Goal: Information Seeking & Learning: Learn about a topic

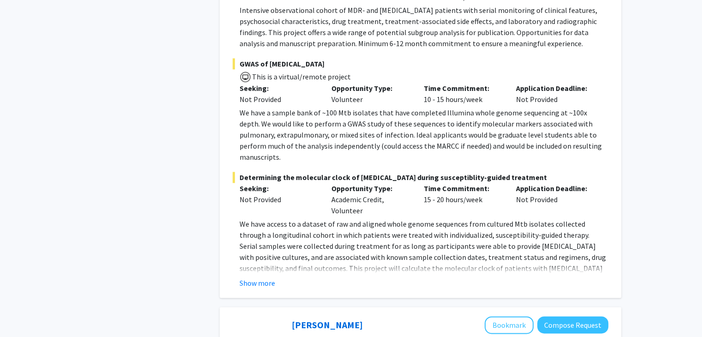
scroll to position [1363, 0]
drag, startPoint x: 331, startPoint y: 177, endPoint x: 375, endPoint y: 191, distance: 46.4
click at [375, 191] on div "Opportunity Type: Academic Credit, Volunteer" at bounding box center [371, 199] width 92 height 33
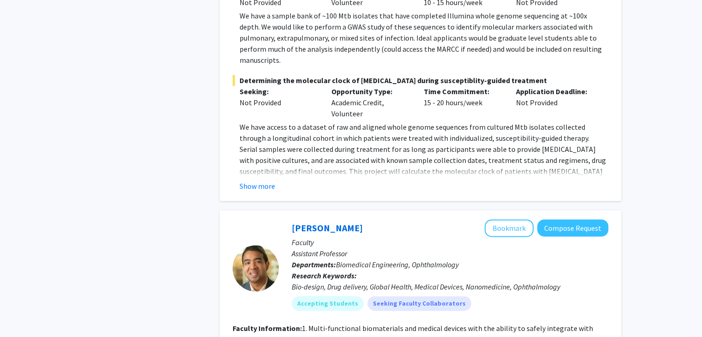
scroll to position [1625, 0]
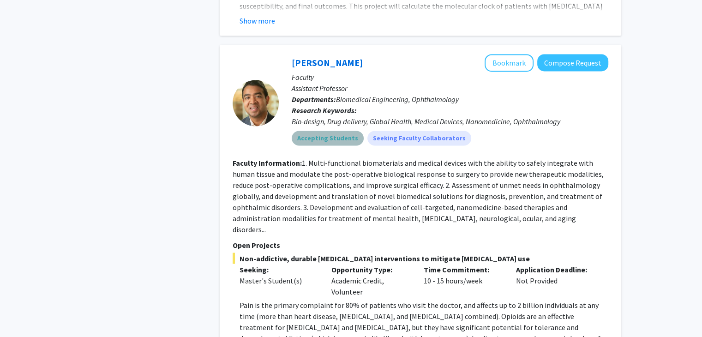
click at [341, 131] on mat-chip "Accepting Students" at bounding box center [328, 138] width 72 height 15
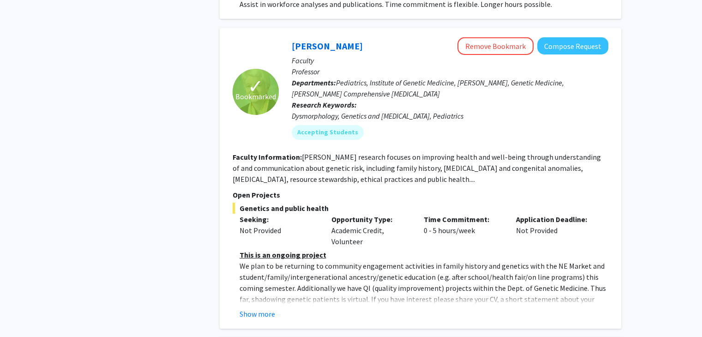
scroll to position [3024, 0]
click at [253, 307] on button "Show more" at bounding box center [258, 312] width 36 height 11
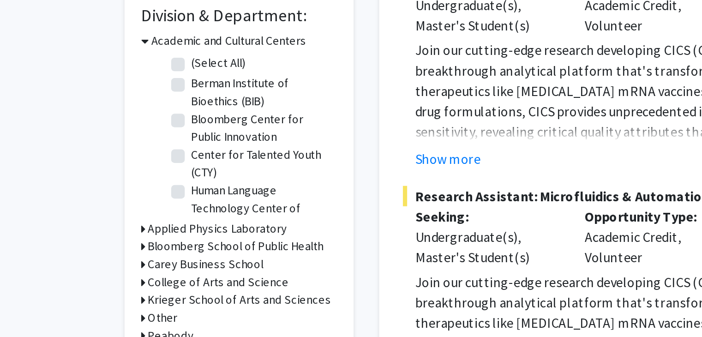
scroll to position [222, 0]
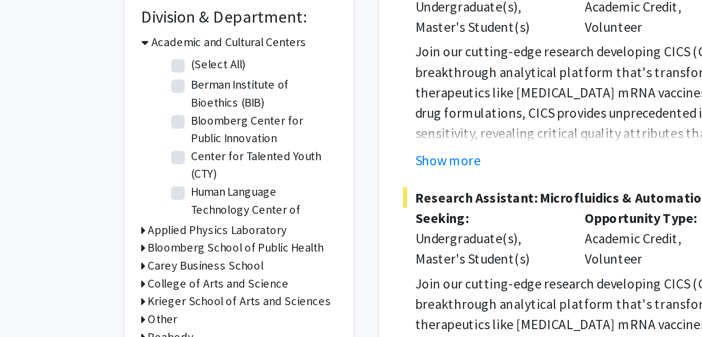
click at [125, 78] on h3 "Academic and Cultural Centers" at bounding box center [138, 82] width 84 height 10
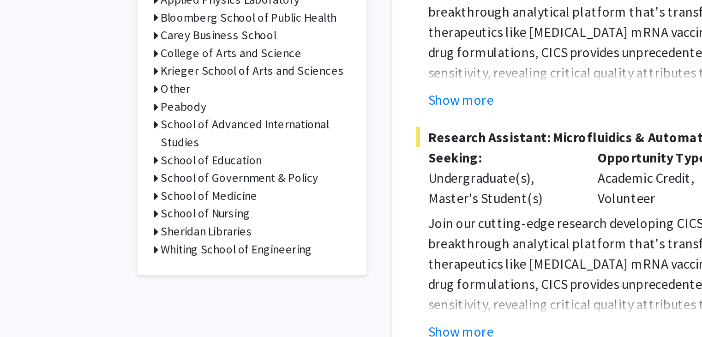
click at [120, 196] on h3 "School of Medicine" at bounding box center [120, 198] width 53 height 10
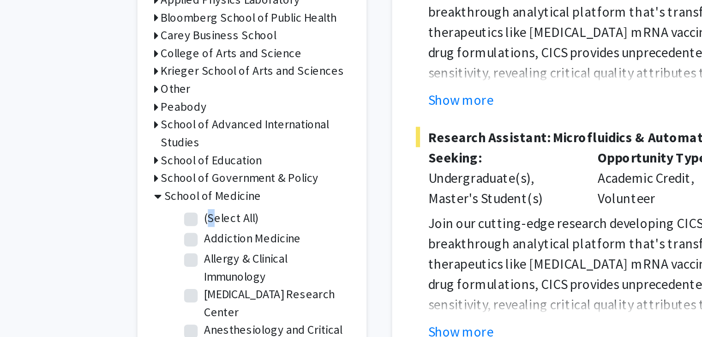
click at [118, 210] on label "(Select All)" at bounding box center [133, 210] width 30 height 10
click at [118, 210] on input "(Select All)" at bounding box center [121, 208] width 6 height 6
checkbox input "true"
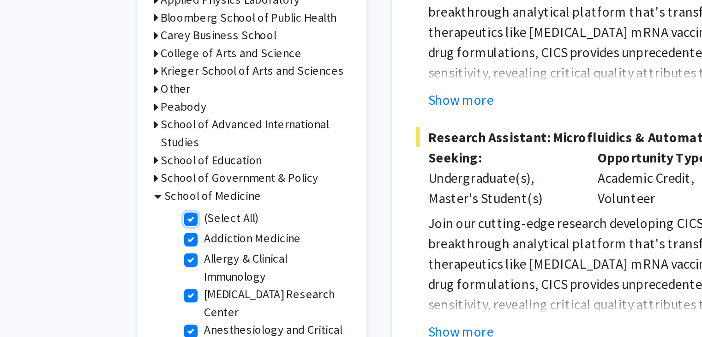
checkbox input "true"
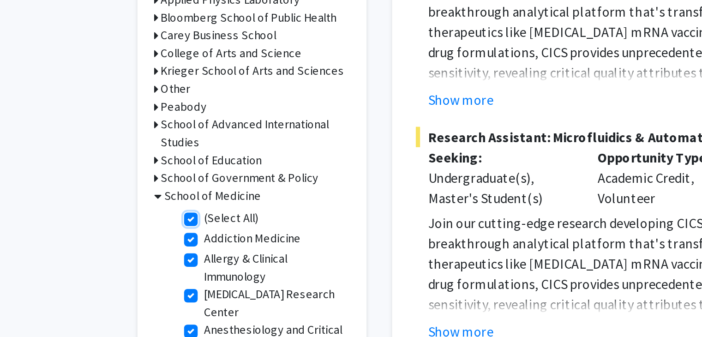
checkbox input "true"
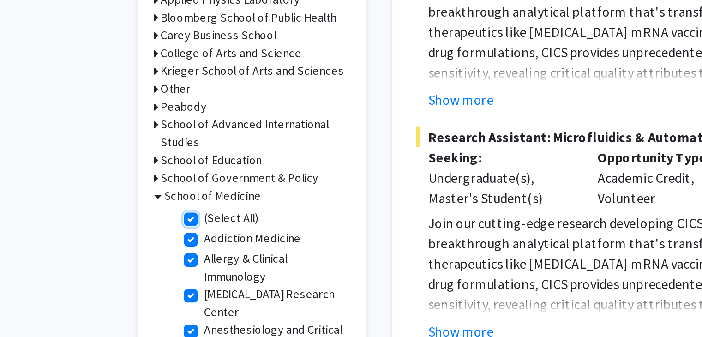
checkbox input "true"
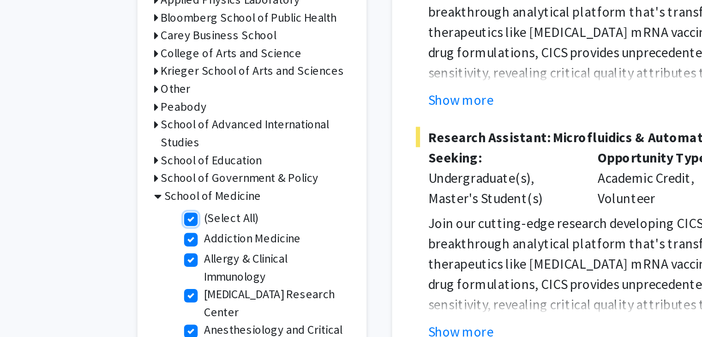
checkbox input "true"
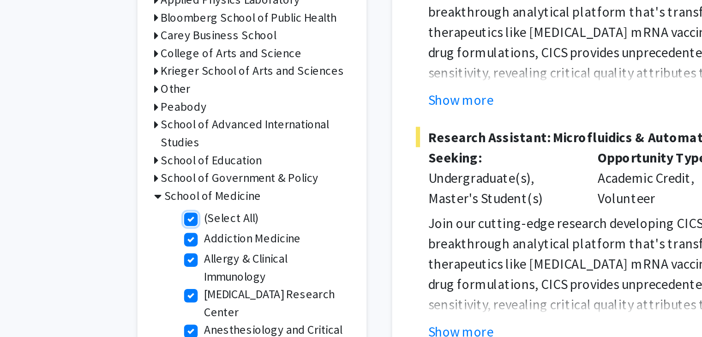
checkbox input "true"
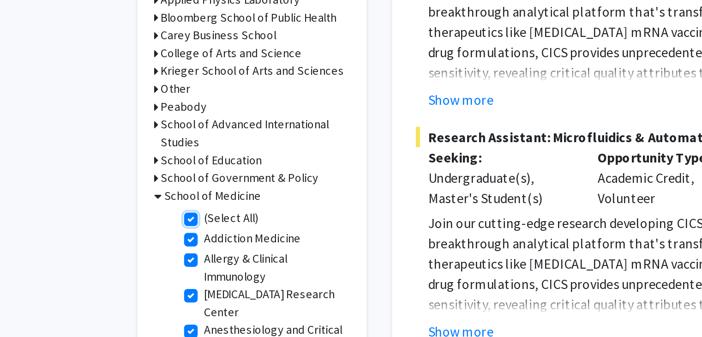
checkbox input "true"
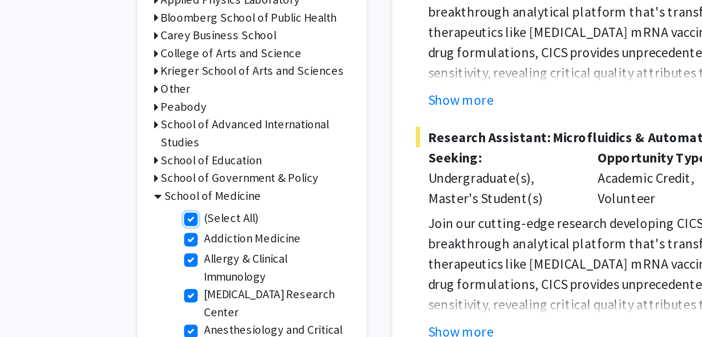
checkbox input "true"
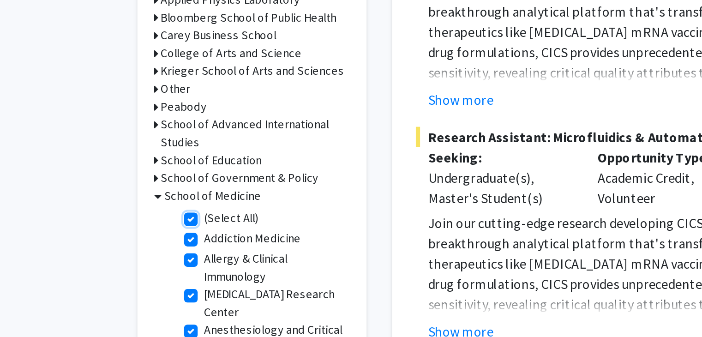
checkbox input "true"
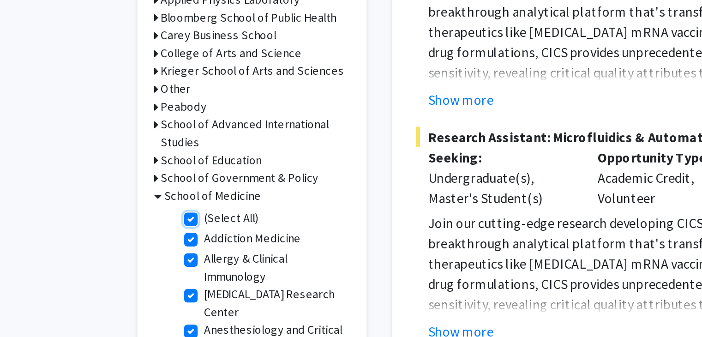
checkbox input "true"
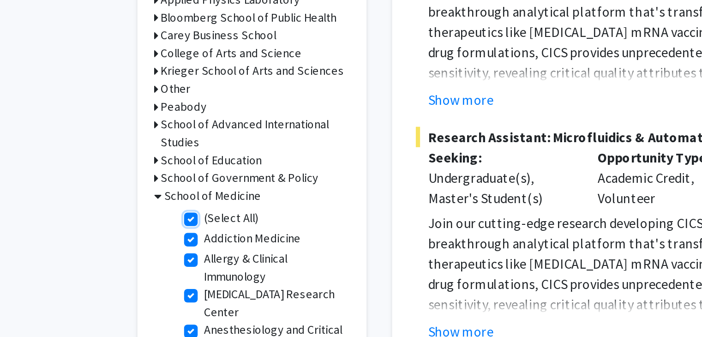
checkbox input "true"
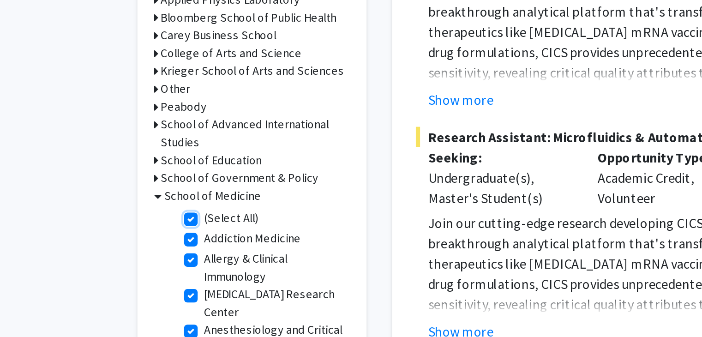
checkbox input "true"
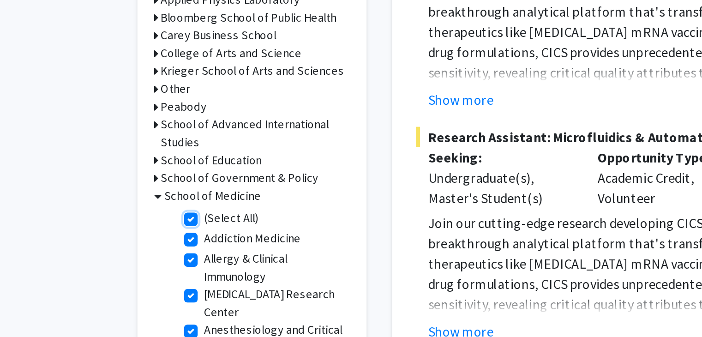
checkbox input "true"
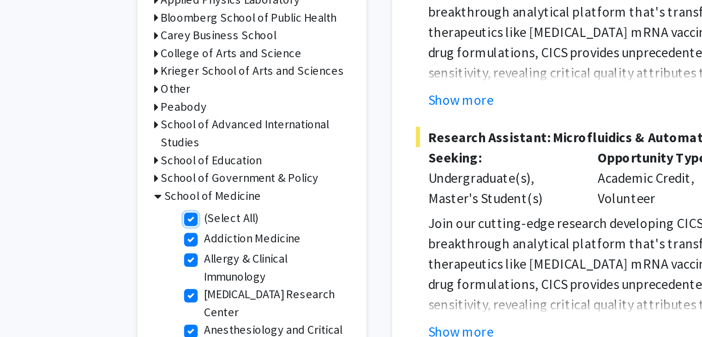
checkbox input "true"
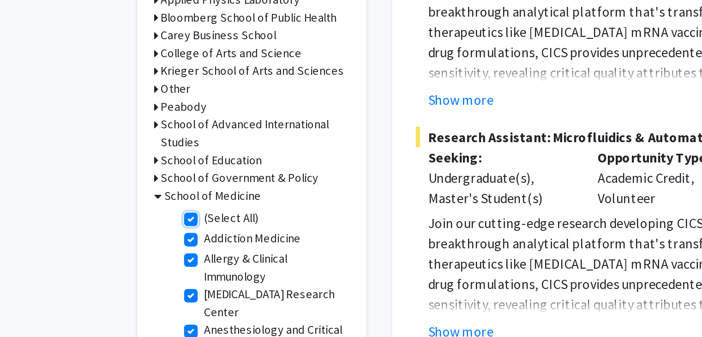
checkbox input "true"
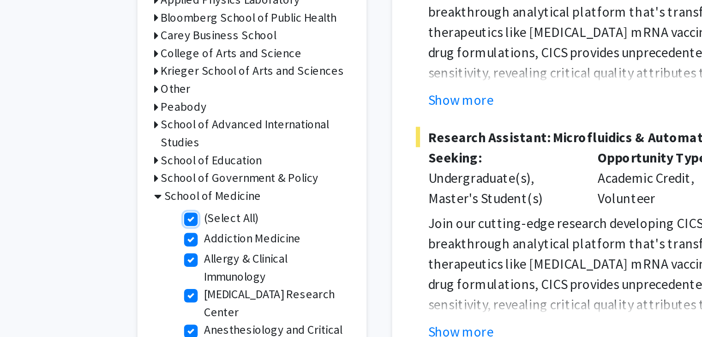
checkbox input "true"
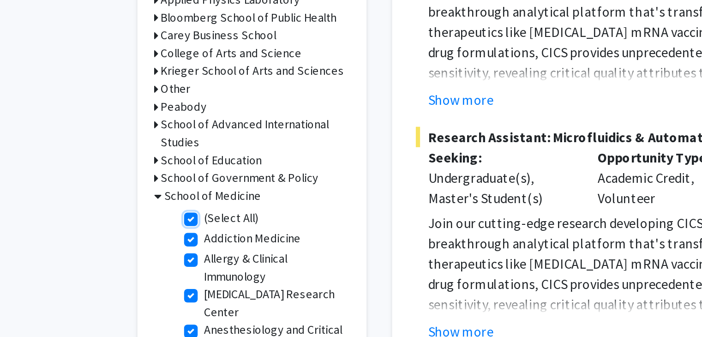
checkbox input "true"
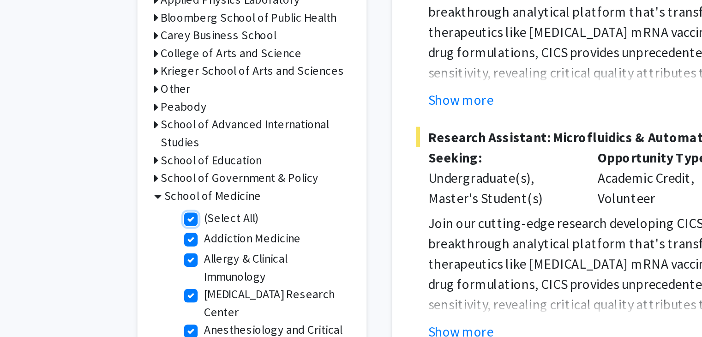
checkbox input "true"
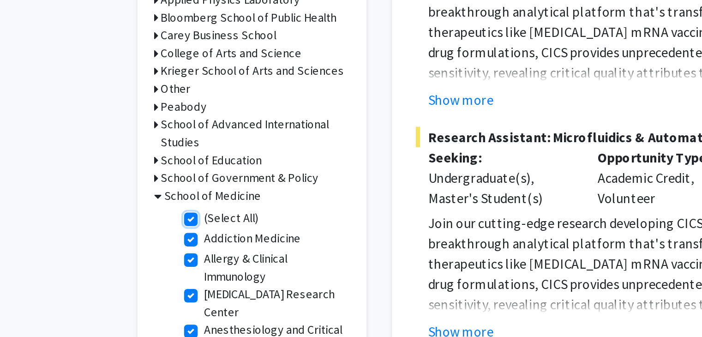
checkbox input "true"
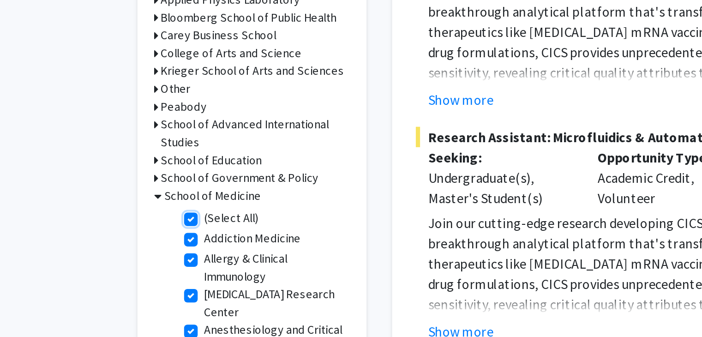
checkbox input "true"
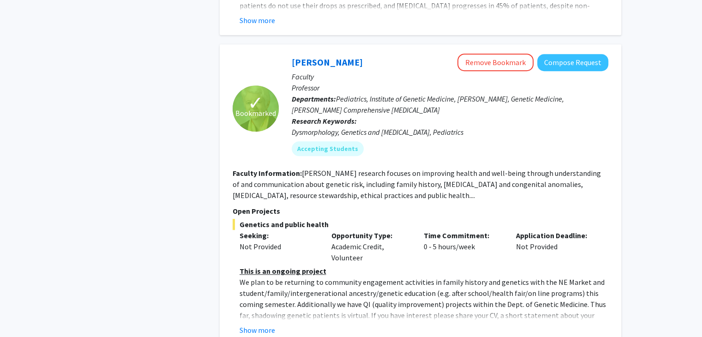
scroll to position [4142, 0]
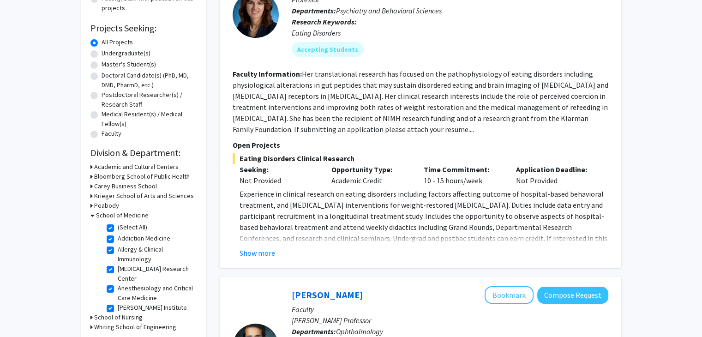
scroll to position [138, 0]
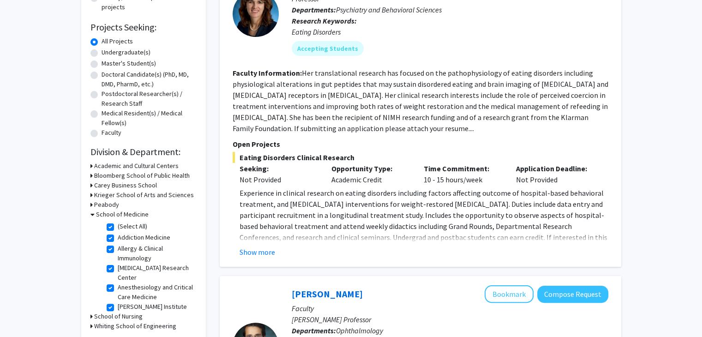
click at [239, 255] on fg-read-more "Experience in clinical research on eating disorders including factors affecting…" at bounding box center [421, 222] width 376 height 70
click at [244, 253] on button "Show more" at bounding box center [258, 251] width 36 height 11
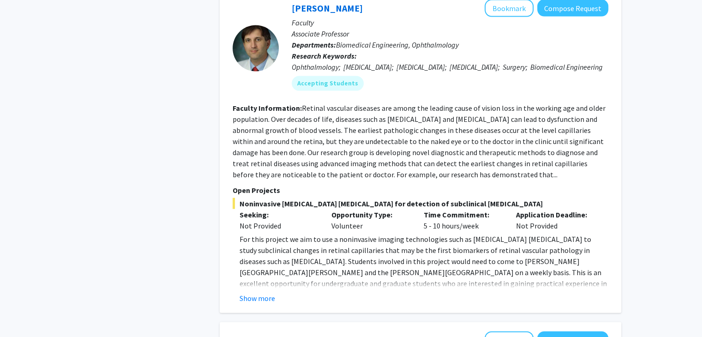
scroll to position [1903, 0]
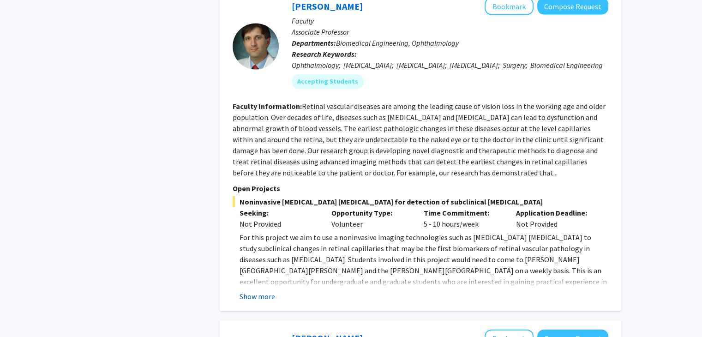
click at [243, 291] on button "Show more" at bounding box center [258, 296] width 36 height 11
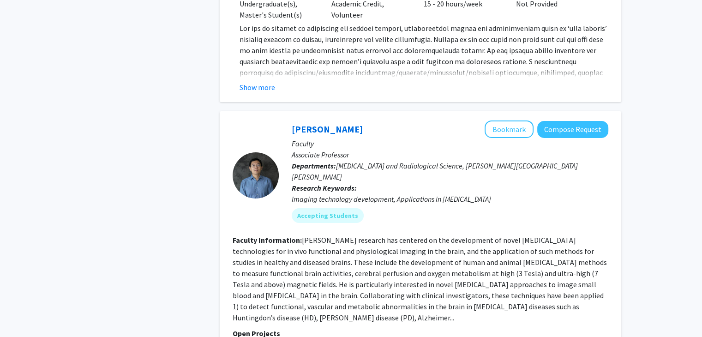
scroll to position [3438, 0]
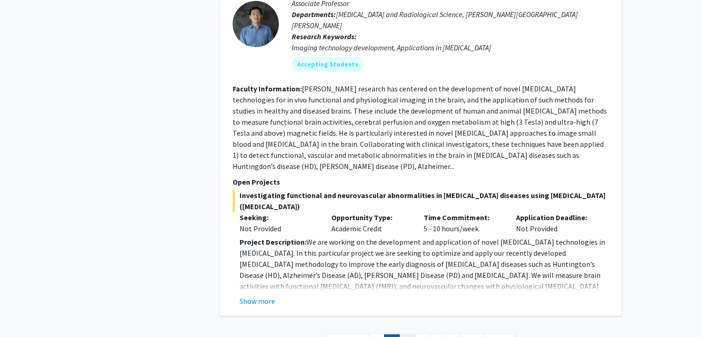
click at [408, 334] on link "3" at bounding box center [407, 342] width 16 height 16
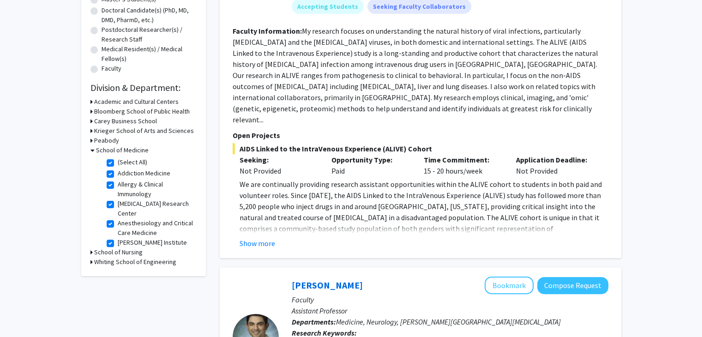
scroll to position [203, 0]
click at [258, 237] on button "Show more" at bounding box center [258, 242] width 36 height 11
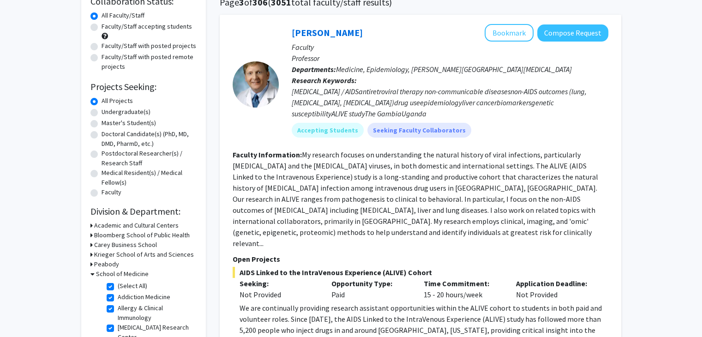
scroll to position [31, 0]
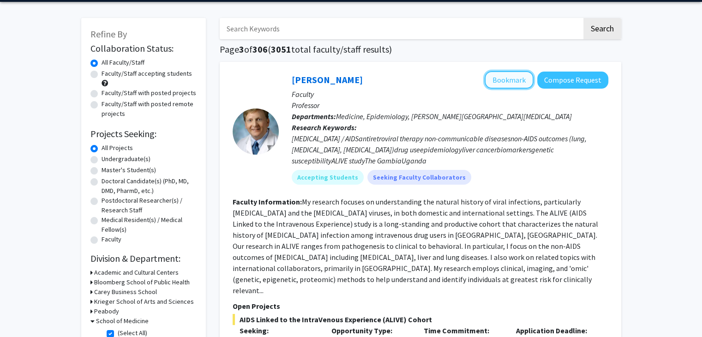
click at [503, 79] on button "Bookmark" at bounding box center [509, 80] width 49 height 18
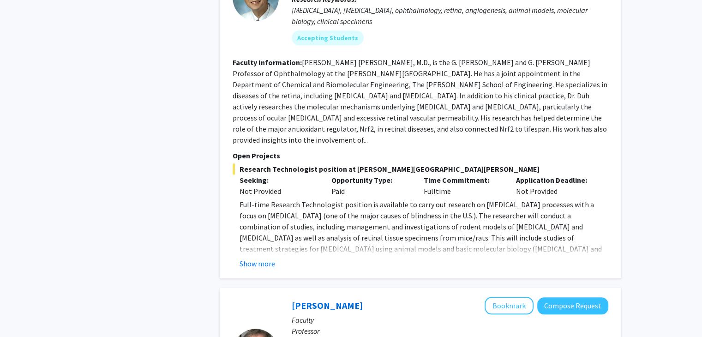
scroll to position [963, 0]
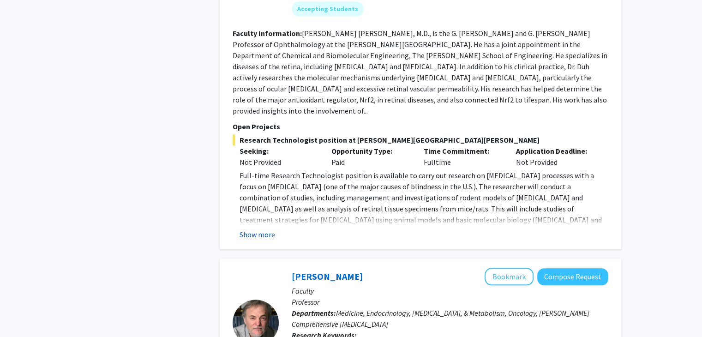
click at [261, 229] on button "Show more" at bounding box center [258, 234] width 36 height 11
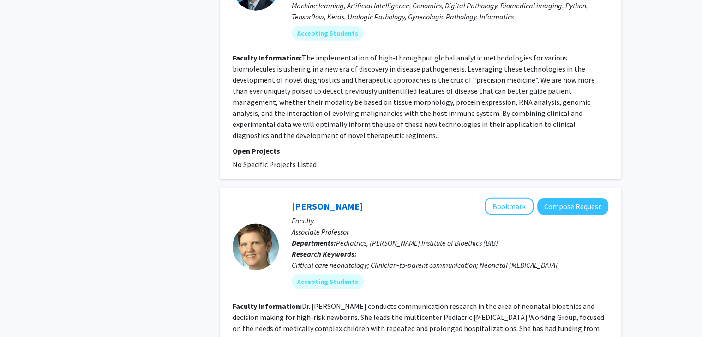
scroll to position [2480, 0]
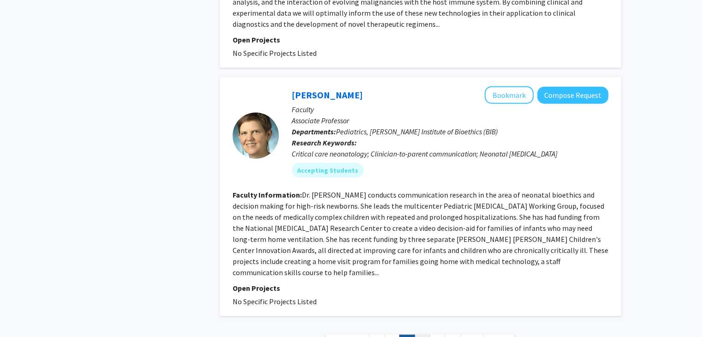
click at [423, 335] on link "4" at bounding box center [423, 343] width 16 height 16
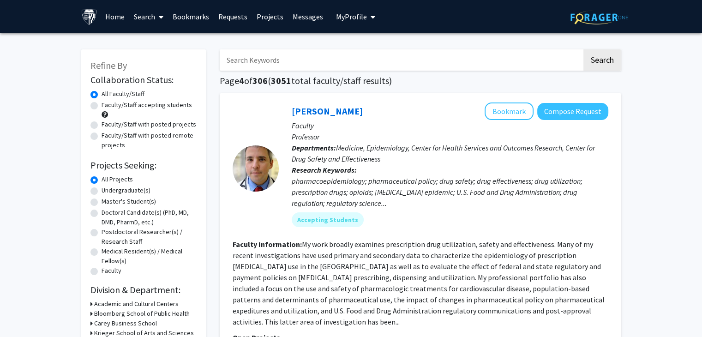
click at [391, 52] on input "Search Keywords" at bounding box center [401, 59] width 362 height 21
type input "Bioprocess"
click at [583, 49] on button "Search" at bounding box center [602, 59] width 38 height 21
checkbox input "false"
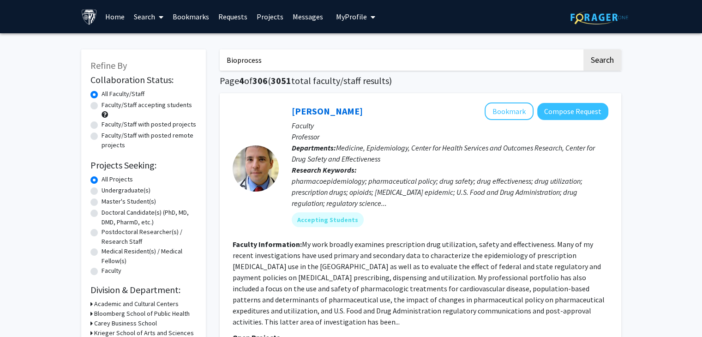
checkbox input "false"
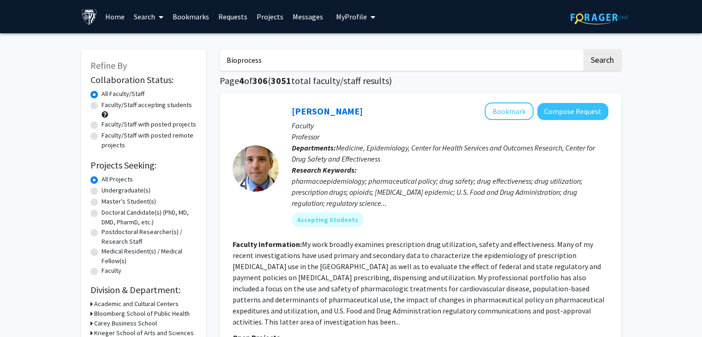
checkbox input "false"
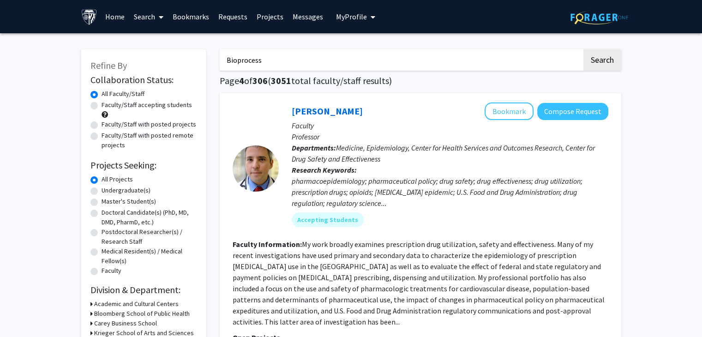
checkbox input "false"
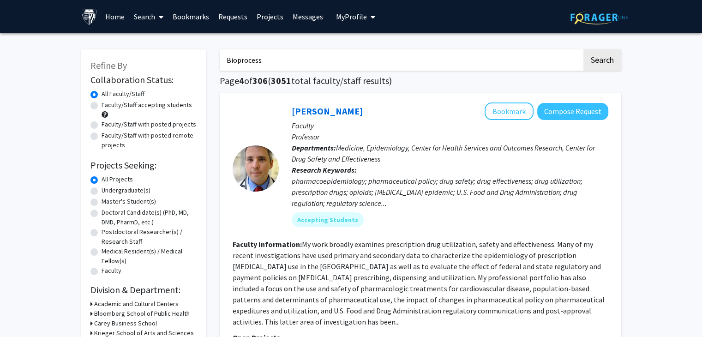
checkbox input "false"
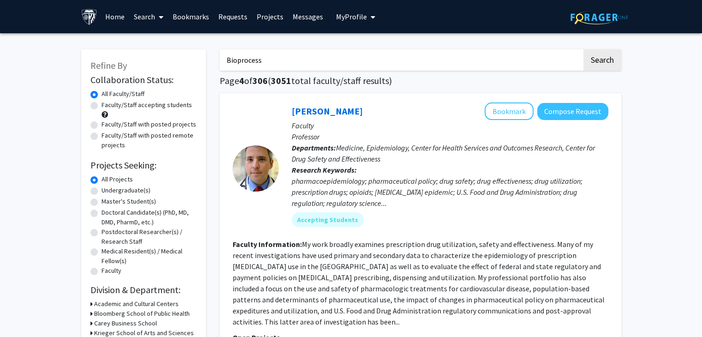
checkbox input "false"
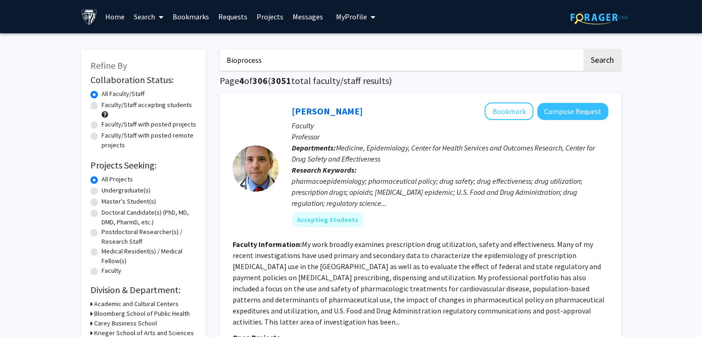
checkbox input "false"
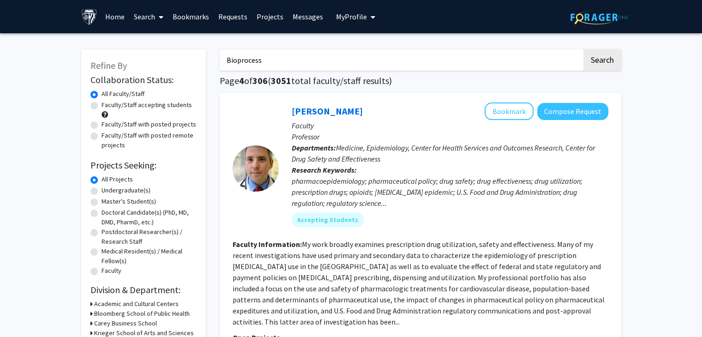
checkbox input "false"
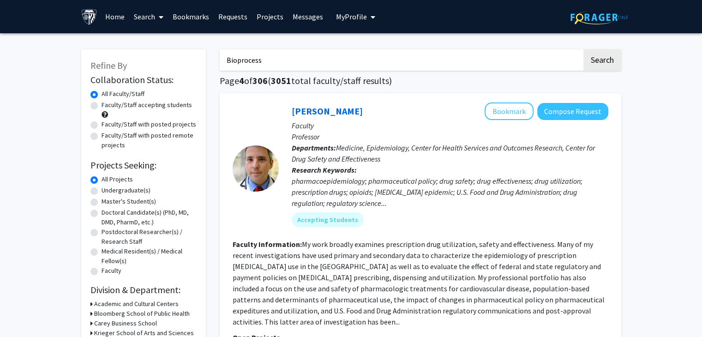
checkbox input "false"
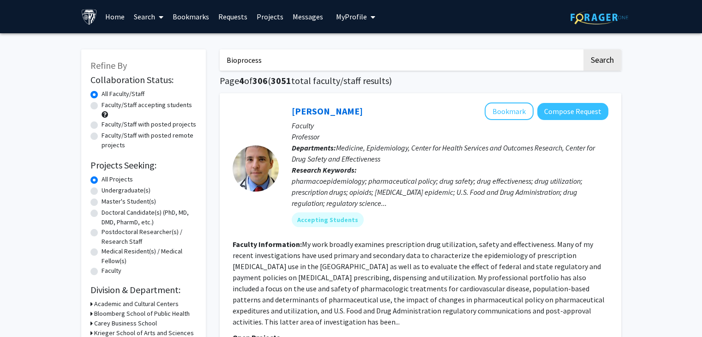
checkbox input "false"
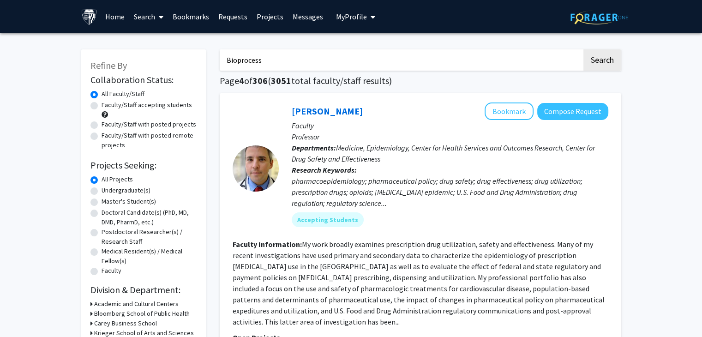
checkbox input "false"
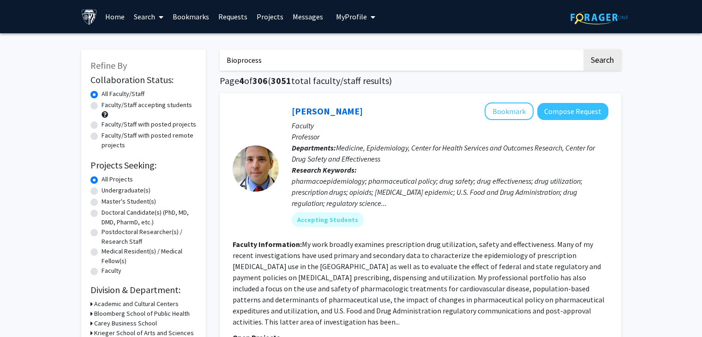
checkbox input "false"
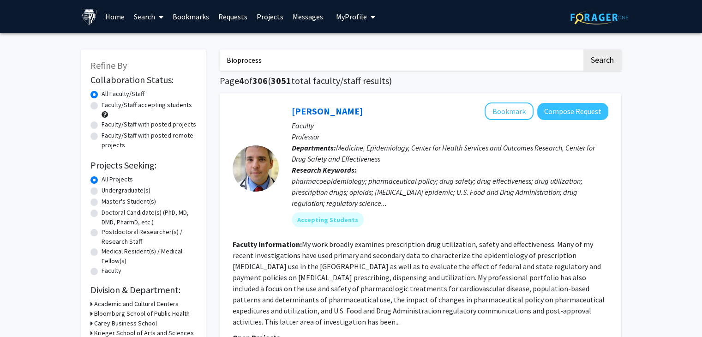
checkbox input "false"
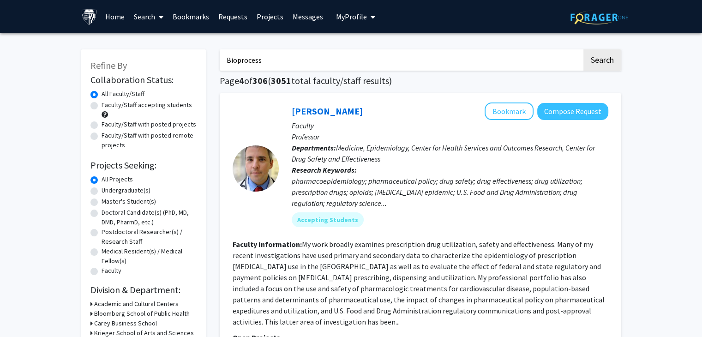
checkbox input "false"
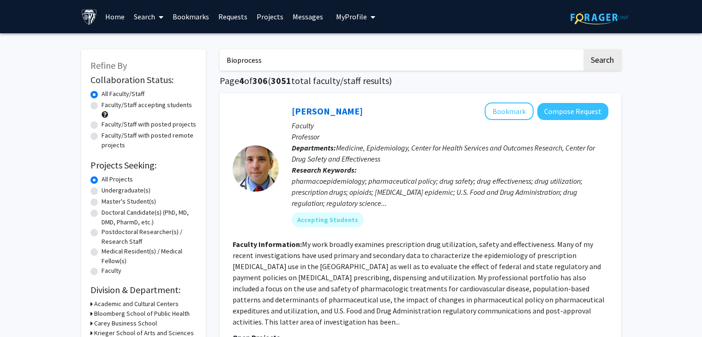
checkbox input "false"
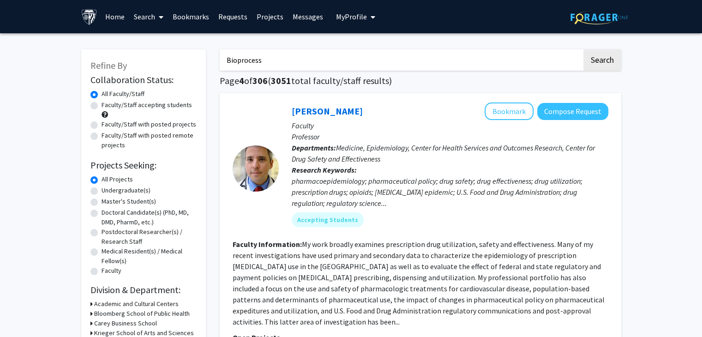
checkbox input "false"
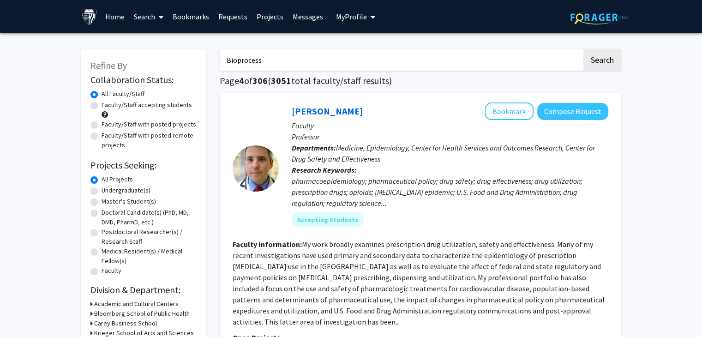
checkbox input "false"
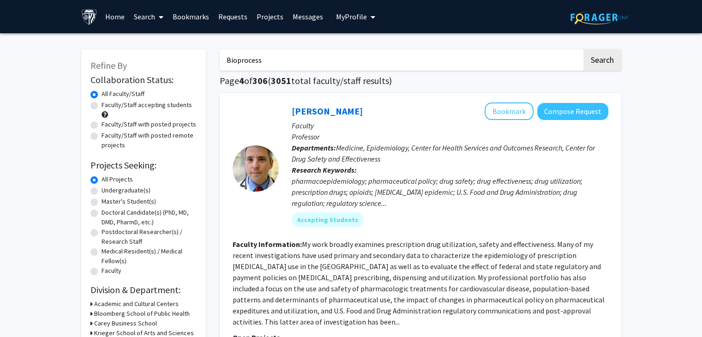
checkbox input "false"
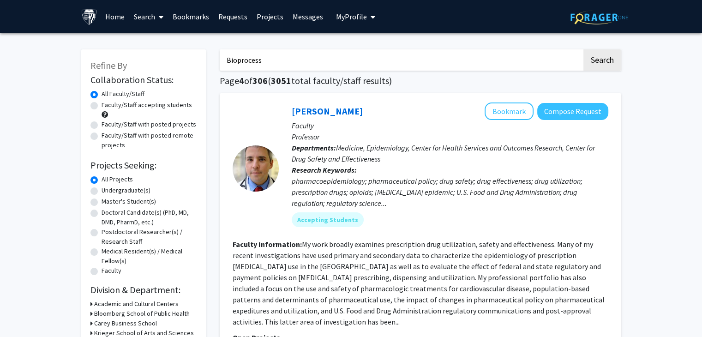
checkbox input "false"
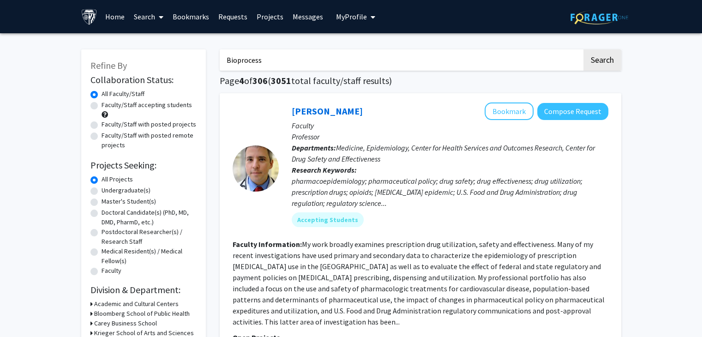
checkbox input "false"
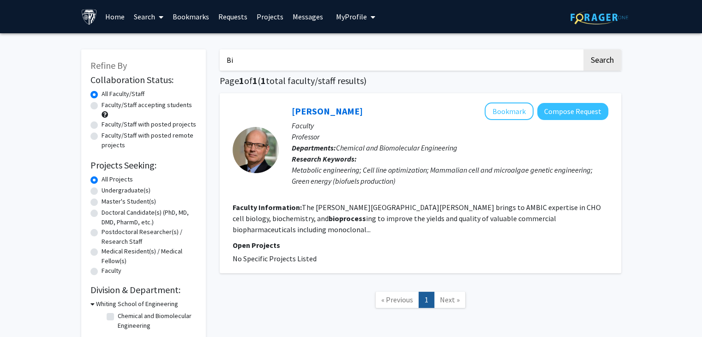
type input "B"
click at [583, 49] on button "Search" at bounding box center [602, 59] width 38 height 21
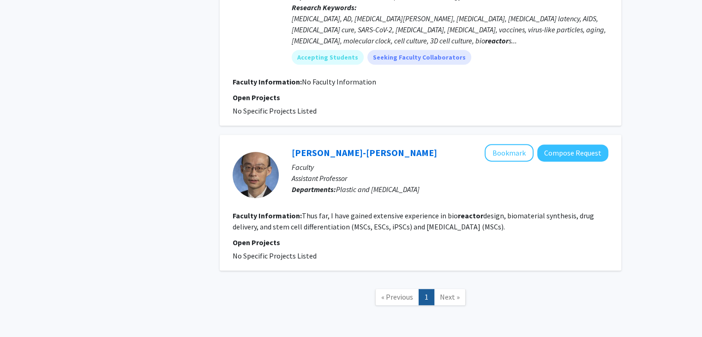
scroll to position [498, 0]
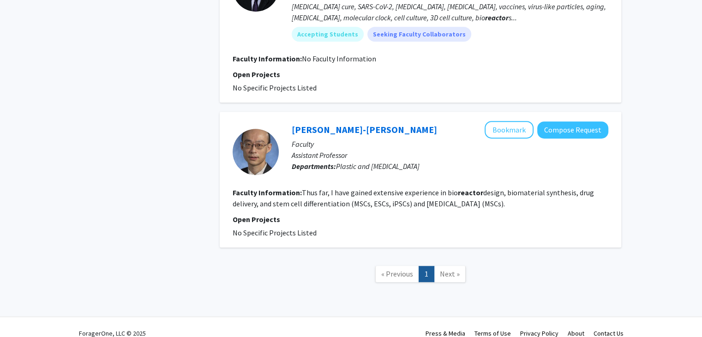
type input "Bioprocess"
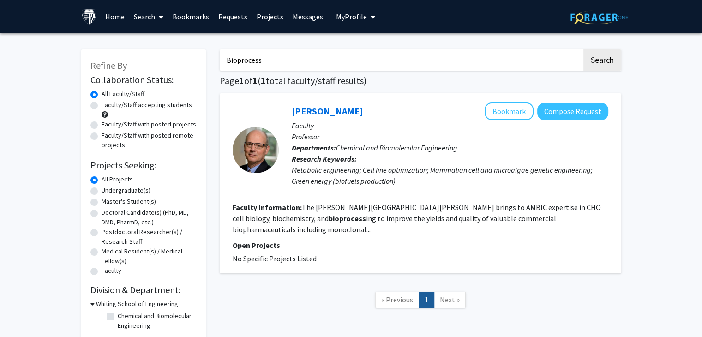
scroll to position [54, 0]
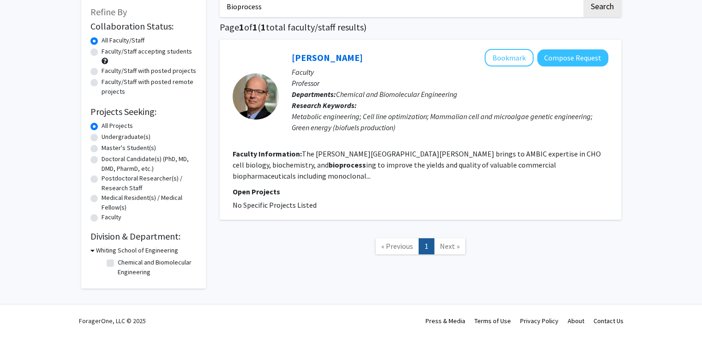
click at [141, 148] on label "Master's Student(s)" at bounding box center [129, 148] width 54 height 10
click at [108, 148] on input "Master's Student(s)" at bounding box center [105, 146] width 6 height 6
radio input "true"
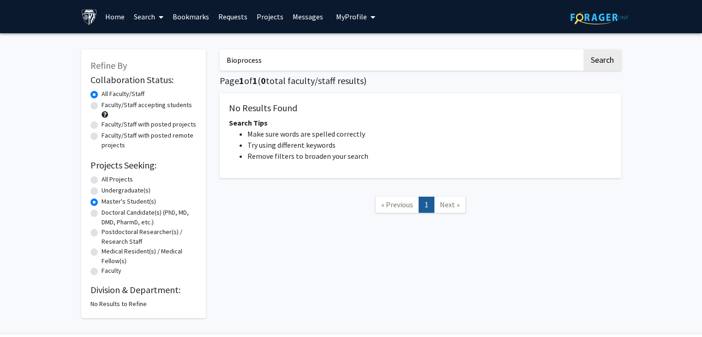
click at [312, 60] on input "Bioprocess" at bounding box center [401, 59] width 362 height 21
type input "B"
click at [595, 66] on button "Search" at bounding box center [602, 59] width 38 height 21
radio input "true"
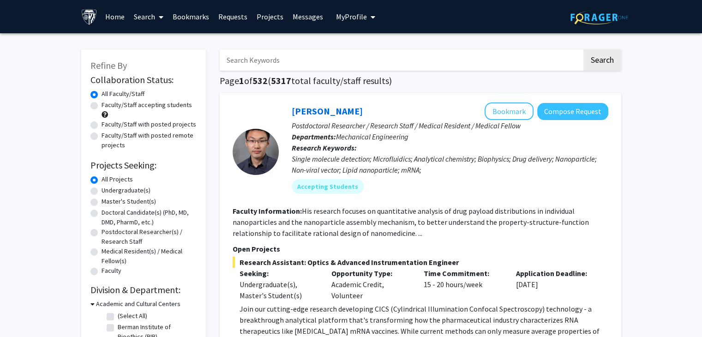
click at [122, 200] on label "Master's Student(s)" at bounding box center [129, 202] width 54 height 10
click at [108, 200] on input "Master's Student(s)" at bounding box center [105, 200] width 6 height 6
radio input "true"
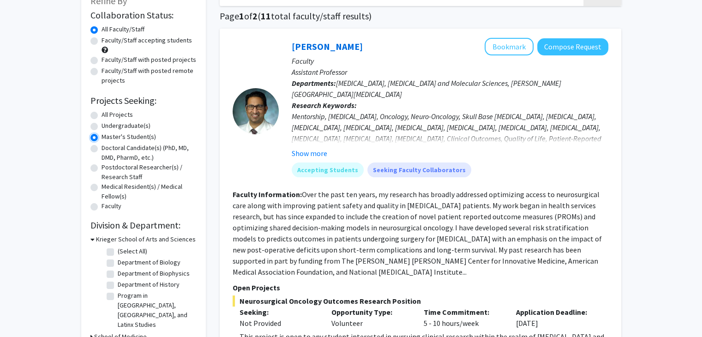
scroll to position [238, 0]
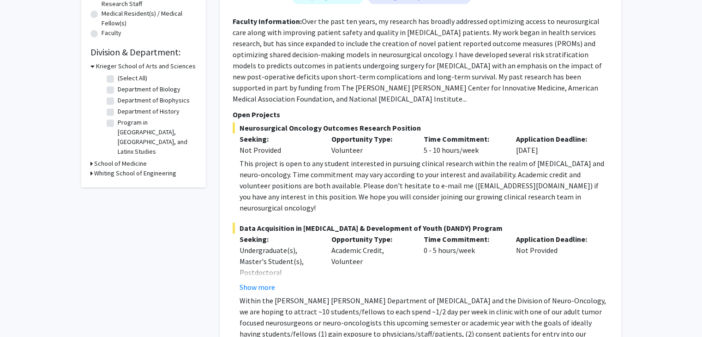
click at [137, 91] on label "Department of Biology" at bounding box center [149, 89] width 63 height 10
click at [124, 90] on input "Department of Biology" at bounding box center [121, 87] width 6 height 6
checkbox input "true"
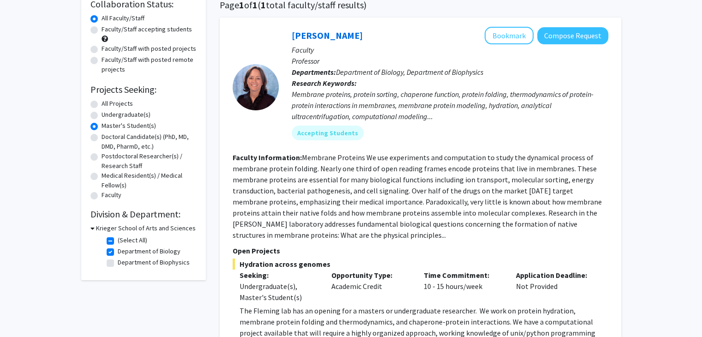
scroll to position [75, 0]
click at [140, 240] on label "(Select All)" at bounding box center [133, 241] width 30 height 10
click at [124, 240] on input "(Select All)" at bounding box center [121, 239] width 6 height 6
checkbox input "false"
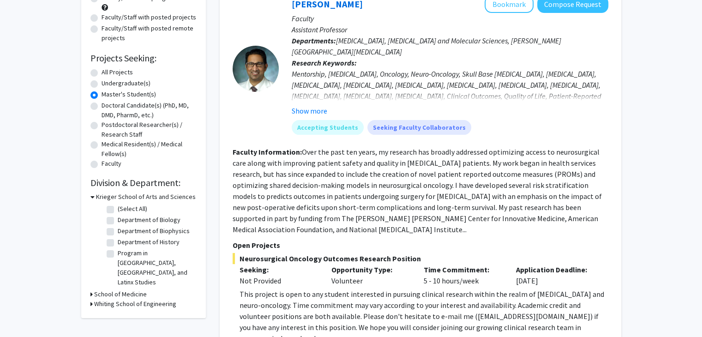
scroll to position [109, 0]
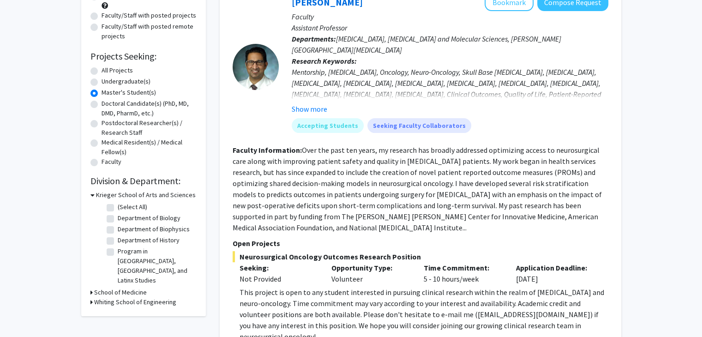
click at [144, 217] on label "Department of Biology" at bounding box center [149, 218] width 63 height 10
click at [124, 217] on input "Department of Biology" at bounding box center [121, 216] width 6 height 6
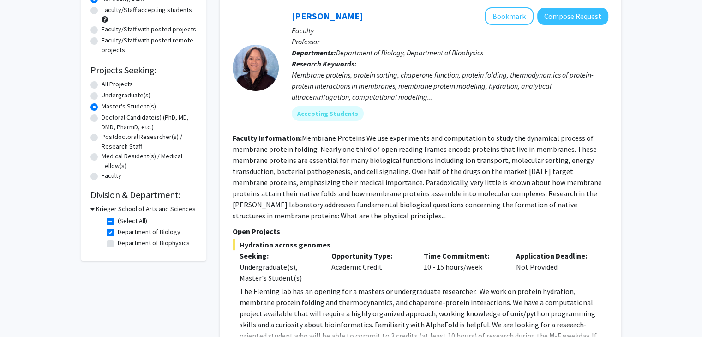
scroll to position [96, 0]
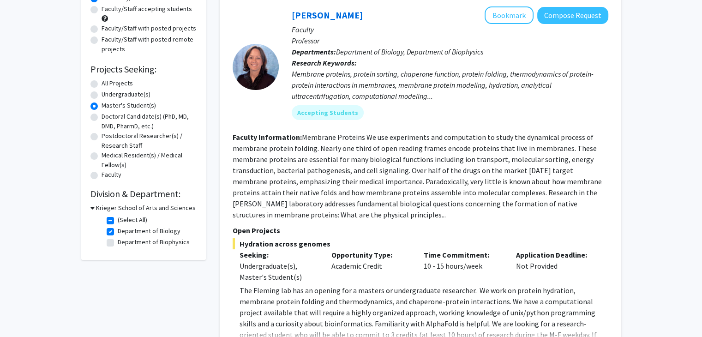
click at [149, 205] on h3 "Krieger School of Arts and Sciences" at bounding box center [146, 208] width 100 height 10
click at [149, 205] on h3 "Krieger School of Arts and Sciences" at bounding box center [144, 208] width 100 height 10
click at [132, 224] on label "(Select All)" at bounding box center [133, 220] width 30 height 10
click at [124, 221] on input "(Select All)" at bounding box center [121, 218] width 6 height 6
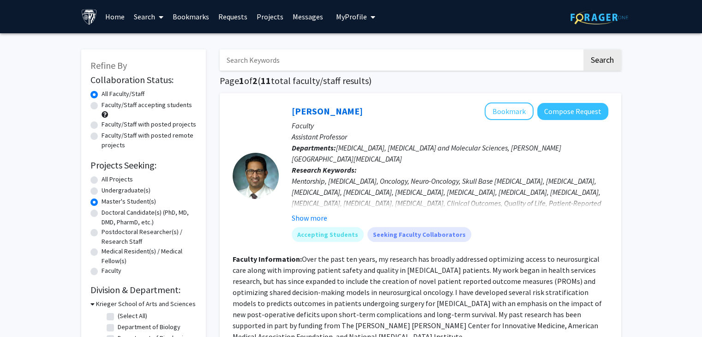
scroll to position [89, 0]
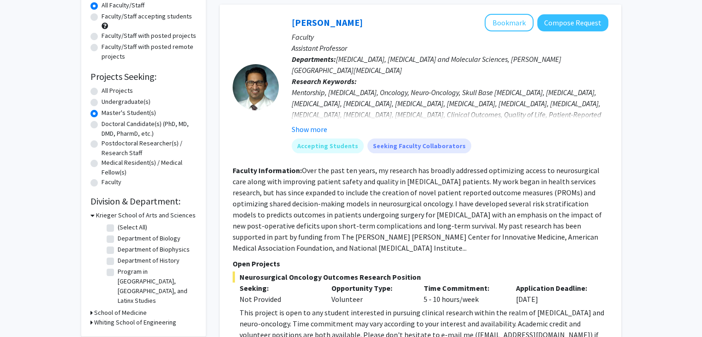
click at [136, 308] on h3 "School of Medicine" at bounding box center [120, 313] width 53 height 10
click at [150, 212] on h3 "Krieger School of Arts and Sciences" at bounding box center [146, 215] width 100 height 10
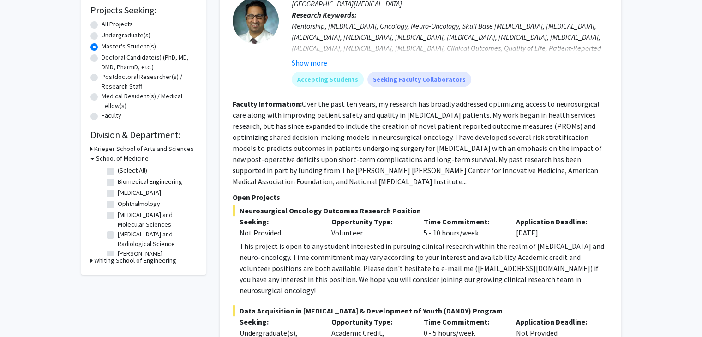
scroll to position [24, 0]
click at [150, 263] on h3 "Whiting School of Engineering" at bounding box center [135, 261] width 82 height 10
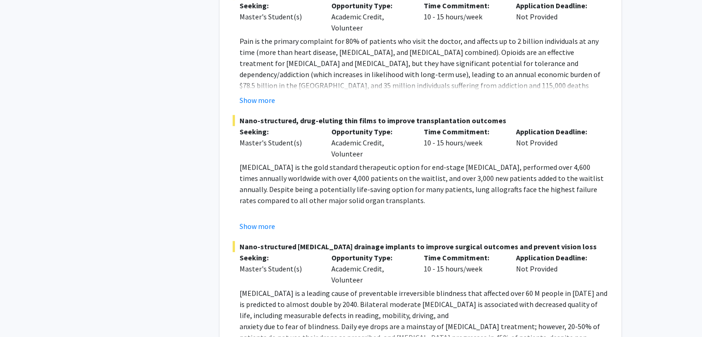
scroll to position [3768, 0]
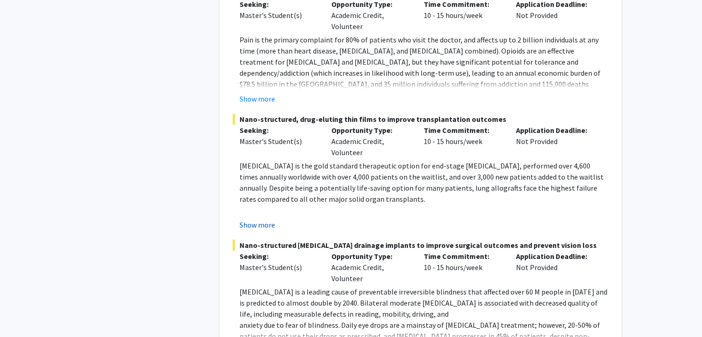
click at [259, 219] on button "Show more" at bounding box center [258, 224] width 36 height 11
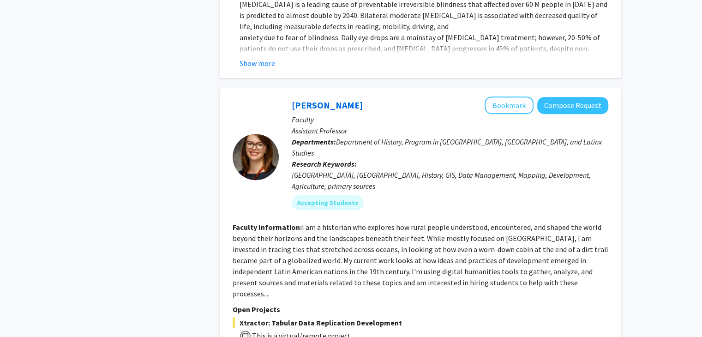
scroll to position [4355, 0]
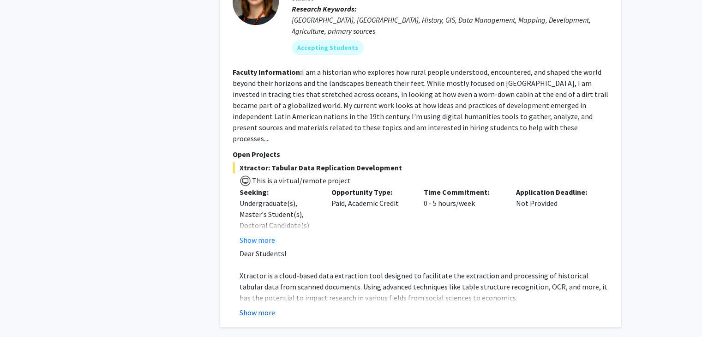
click at [258, 307] on button "Show more" at bounding box center [258, 312] width 36 height 11
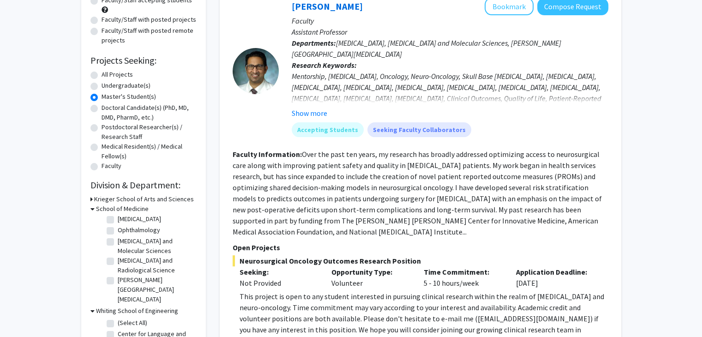
scroll to position [0, 0]
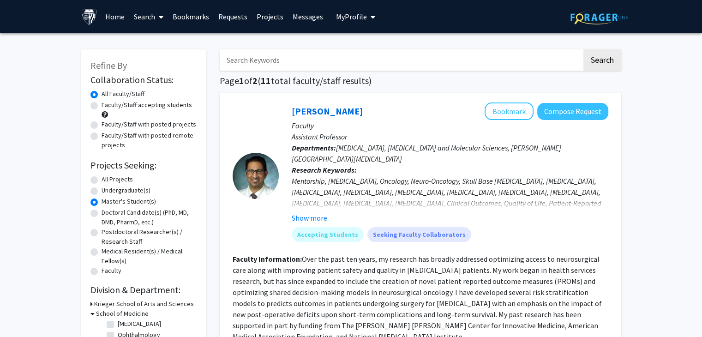
click at [381, 65] on input "Search Keywords" at bounding box center [401, 59] width 362 height 21
click at [583, 49] on button "Search" at bounding box center [602, 59] width 38 height 21
